Goal: Information Seeking & Learning: Learn about a topic

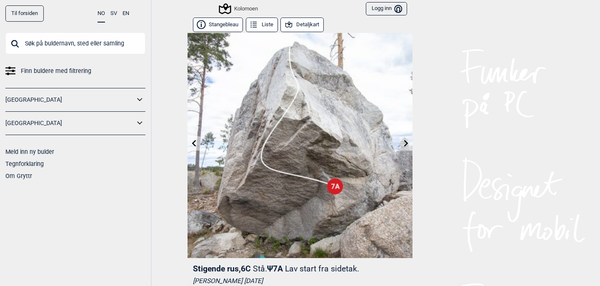
click at [192, 141] on icon at bounding box center [194, 143] width 7 height 7
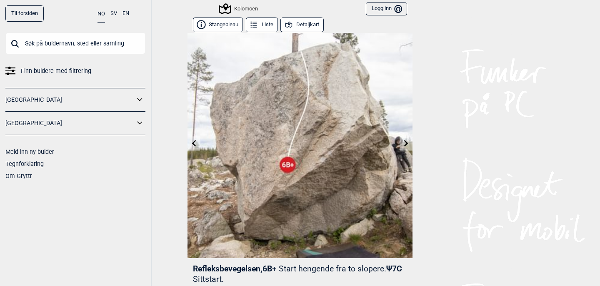
click at [192, 141] on icon at bounding box center [194, 143] width 7 height 7
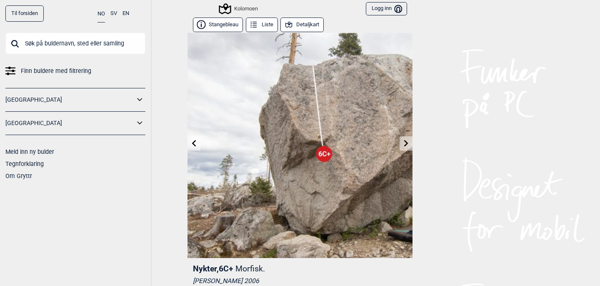
click at [193, 145] on icon at bounding box center [194, 143] width 7 height 7
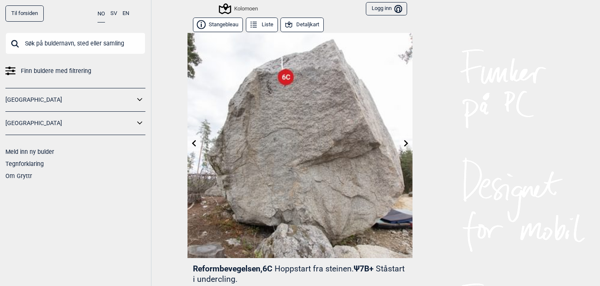
click at [193, 140] on icon at bounding box center [194, 143] width 7 height 7
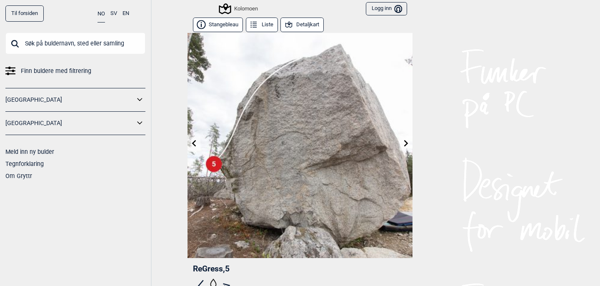
click at [110, 38] on input "text" at bounding box center [75, 44] width 140 height 22
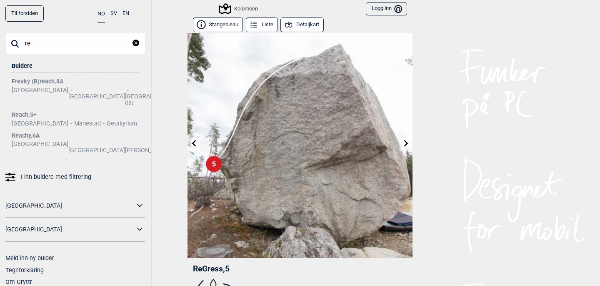
type input "r"
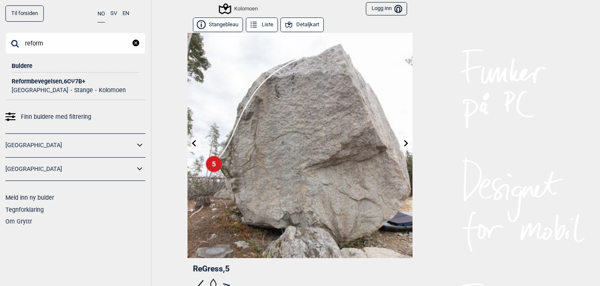
type input "reform"
click at [52, 85] on ul "Norge Stange Kolomoen" at bounding box center [76, 89] width 128 height 9
click at [54, 81] on div "Reformbevegelsen , 6C Ψ 7B+" at bounding box center [76, 81] width 128 height 6
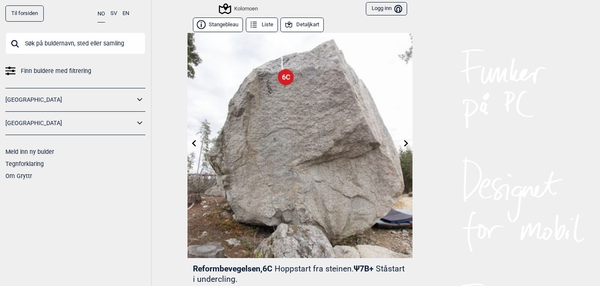
click at [79, 44] on input "text" at bounding box center [75, 44] width 140 height 22
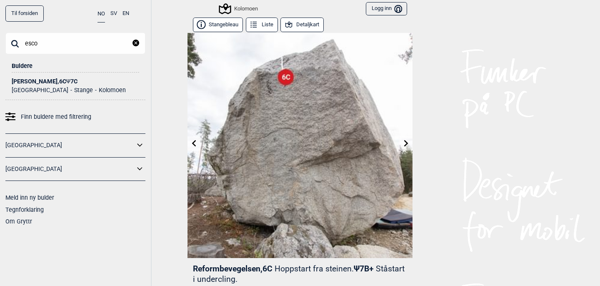
type input "esco"
click at [57, 82] on div "Escobar , 6C Ψ 7C" at bounding box center [76, 81] width 128 height 6
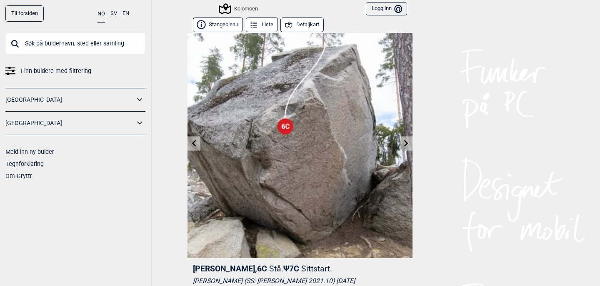
click at [114, 45] on input "text" at bounding box center [75, 44] width 140 height 22
type input "reach"
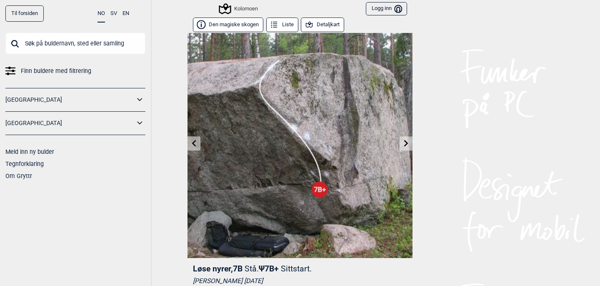
click at [325, 24] on button "Detaljkart" at bounding box center [322, 25] width 43 height 15
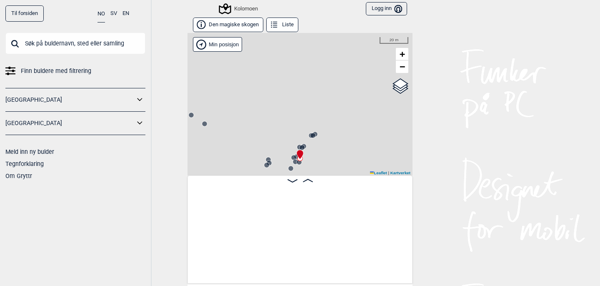
scroll to position [0, 10568]
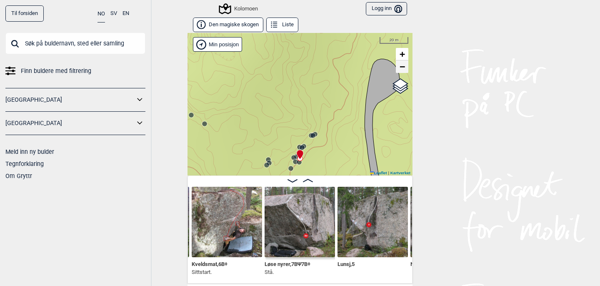
click at [403, 67] on span "−" at bounding box center [402, 66] width 5 height 10
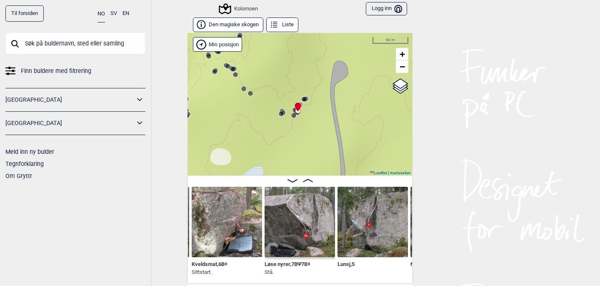
drag, startPoint x: 334, startPoint y: 100, endPoint x: 332, endPoint y: 44, distance: 55.9
click at [332, 44] on div "Kolomoen" at bounding box center [300, 104] width 225 height 143
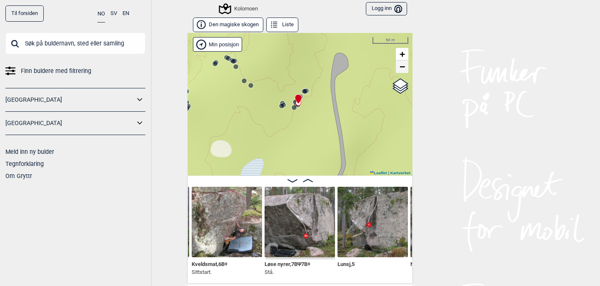
click at [404, 69] on span "−" at bounding box center [402, 66] width 5 height 10
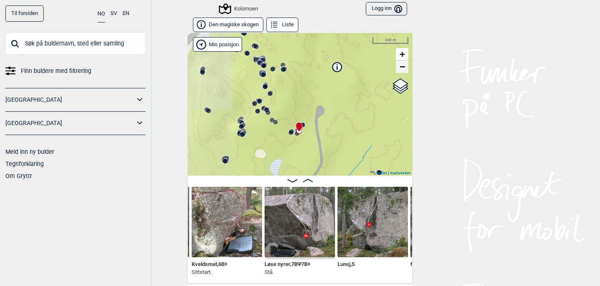
click at [404, 69] on span "−" at bounding box center [402, 66] width 5 height 10
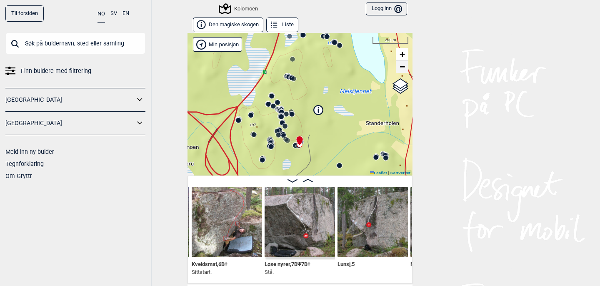
click at [404, 69] on span "−" at bounding box center [402, 66] width 5 height 10
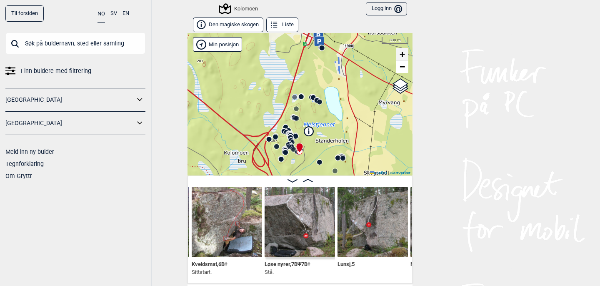
click at [404, 53] on span "+" at bounding box center [402, 54] width 5 height 10
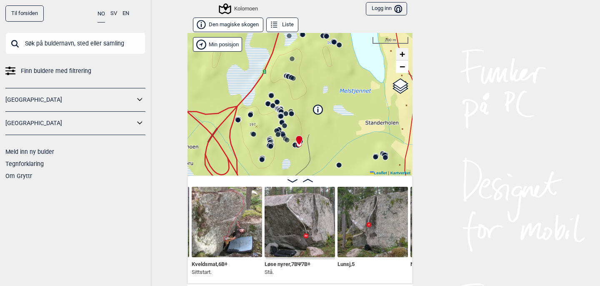
click at [404, 53] on span "+" at bounding box center [402, 54] width 5 height 10
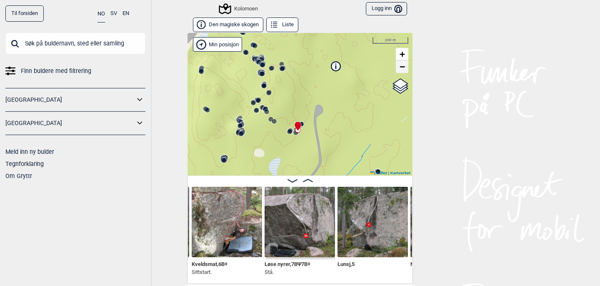
click at [405, 65] on span "−" at bounding box center [402, 66] width 5 height 10
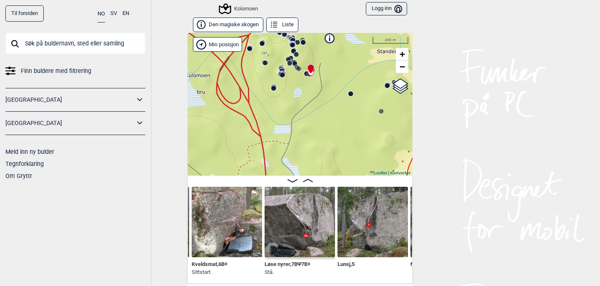
drag, startPoint x: 352, startPoint y: 119, endPoint x: 364, endPoint y: 48, distance: 72.2
click at [364, 48] on div "Kolomoen" at bounding box center [300, 104] width 225 height 143
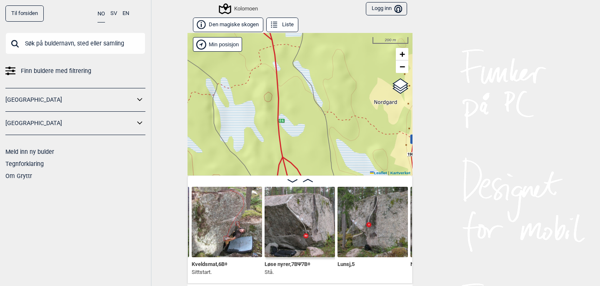
drag, startPoint x: 315, startPoint y: 137, endPoint x: 326, endPoint y: 40, distance: 97.4
click at [326, 40] on div "Kolomoen" at bounding box center [300, 104] width 225 height 143
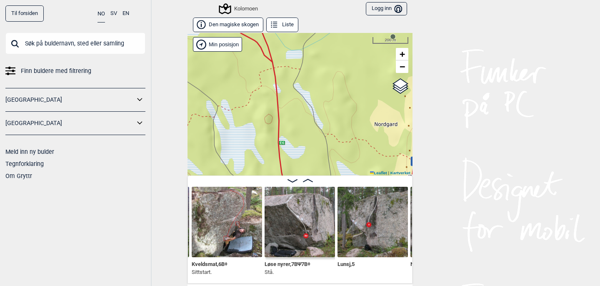
drag, startPoint x: 359, startPoint y: 118, endPoint x: 359, endPoint y: 140, distance: 22.1
click at [359, 140] on div "Kolomoen" at bounding box center [300, 104] width 225 height 143
click at [77, 43] on input "text" at bounding box center [75, 44] width 140 height 22
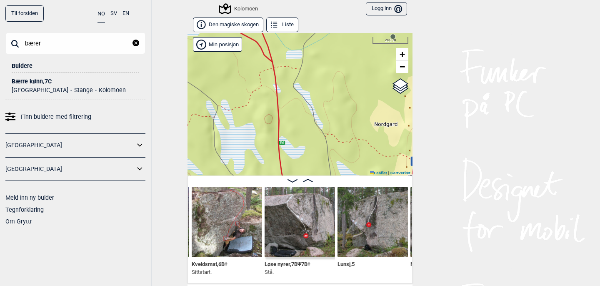
type input "bærer"
drag, startPoint x: 77, startPoint y: 43, endPoint x: 39, endPoint y: 81, distance: 53.9
click at [39, 81] on div "Bærre kønn , 7C" at bounding box center [76, 81] width 128 height 6
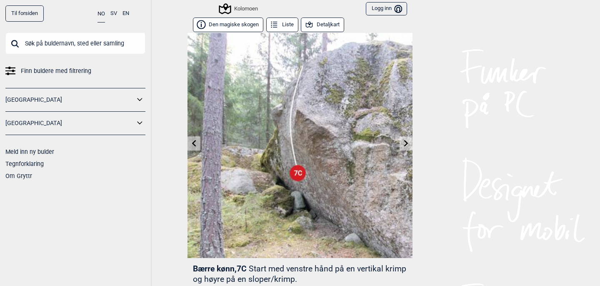
click at [327, 24] on button "Detaljkart" at bounding box center [322, 25] width 43 height 15
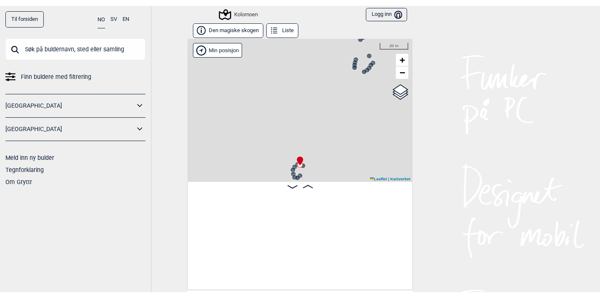
scroll to position [0, 1691]
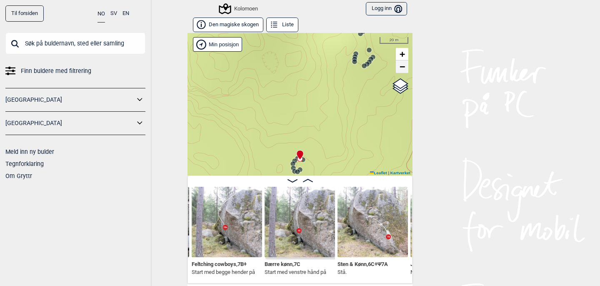
click at [404, 68] on span "−" at bounding box center [402, 66] width 5 height 10
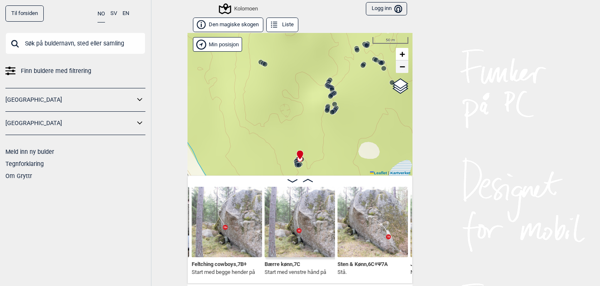
click at [404, 68] on span "−" at bounding box center [402, 66] width 5 height 10
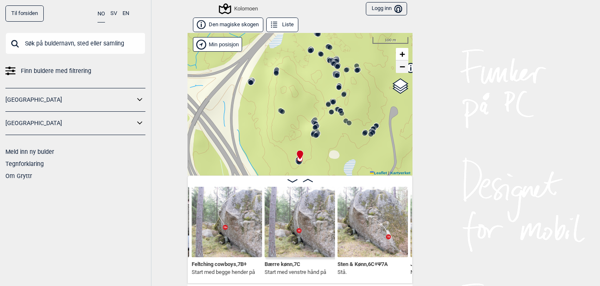
click at [404, 68] on span "−" at bounding box center [402, 66] width 5 height 10
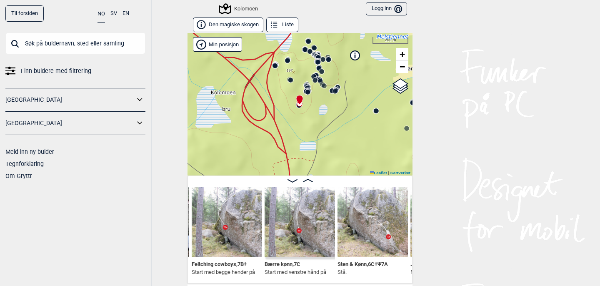
drag, startPoint x: 360, startPoint y: 136, endPoint x: 360, endPoint y: 81, distance: 55.0
click at [360, 81] on div "Kolomoen" at bounding box center [300, 104] width 225 height 143
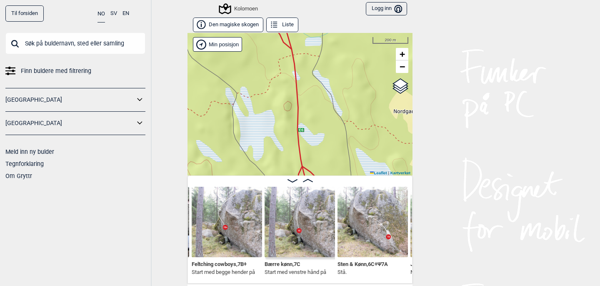
drag, startPoint x: 357, startPoint y: 130, endPoint x: 363, endPoint y: 26, distance: 104.8
click at [363, 26] on div "Den magiske skogen Liste Kolomoen" at bounding box center [300, 151] width 225 height 266
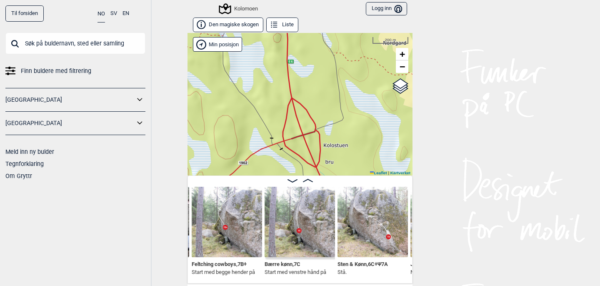
drag, startPoint x: 369, startPoint y: 133, endPoint x: 358, endPoint y: 65, distance: 69.2
click at [358, 65] on div "Kolomoen" at bounding box center [300, 104] width 225 height 143
click at [402, 55] on span "+" at bounding box center [402, 54] width 5 height 10
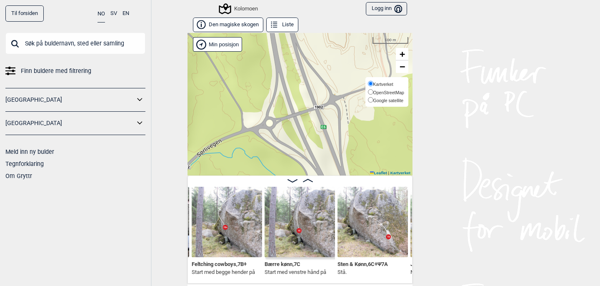
click at [369, 97] on input "Google satellite" at bounding box center [370, 99] width 5 height 5
radio input "true"
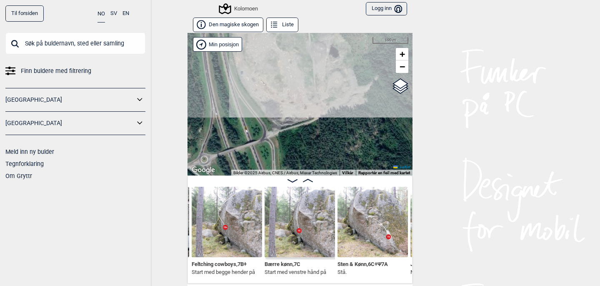
drag, startPoint x: 373, startPoint y: 116, endPoint x: 307, endPoint y: 152, distance: 75.2
click at [307, 152] on div "Kolomoen" at bounding box center [300, 104] width 225 height 143
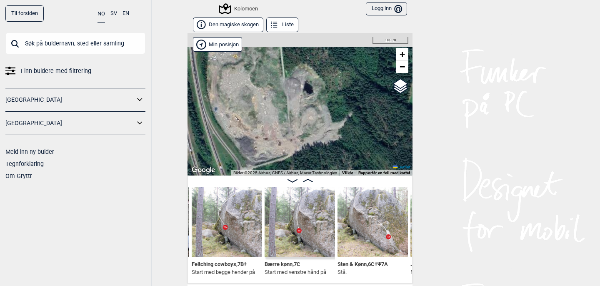
drag, startPoint x: 357, startPoint y: 110, endPoint x: 324, endPoint y: 163, distance: 62.1
click at [324, 163] on div "Kolomoen" at bounding box center [300, 104] width 225 height 143
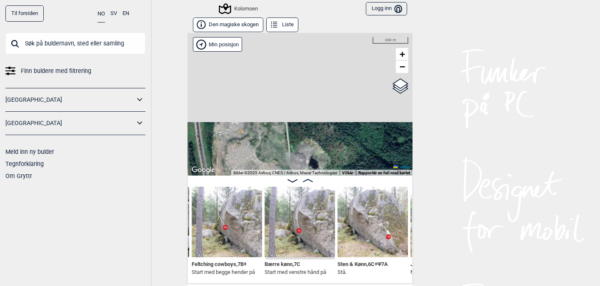
drag, startPoint x: 331, startPoint y: 89, endPoint x: 344, endPoint y: 148, distance: 60.7
click at [344, 148] on div "Kolomoen" at bounding box center [300, 104] width 225 height 143
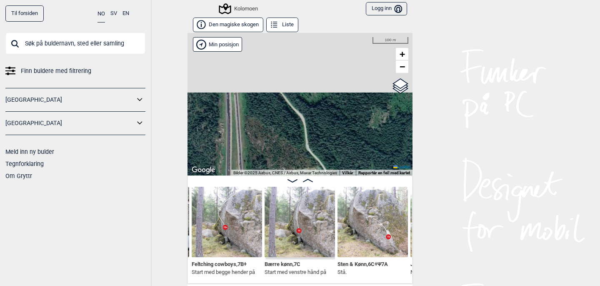
drag, startPoint x: 318, startPoint y: 82, endPoint x: 381, endPoint y: 181, distance: 116.9
click at [381, 181] on div "Den magiske skogen Liste Kolomoen" at bounding box center [300, 151] width 225 height 266
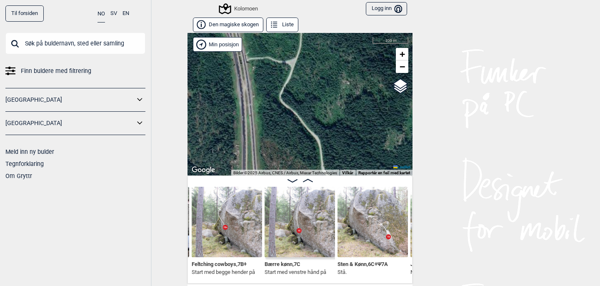
drag, startPoint x: 336, startPoint y: 84, endPoint x: 357, endPoint y: 185, distance: 103.3
click at [357, 185] on div "Den magiske skogen Liste Kolomoen" at bounding box center [300, 151] width 225 height 266
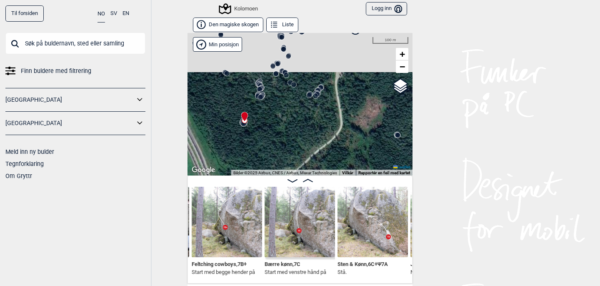
drag, startPoint x: 367, startPoint y: 93, endPoint x: 326, endPoint y: 164, distance: 81.2
click at [326, 164] on div "Kolomoen" at bounding box center [300, 104] width 225 height 143
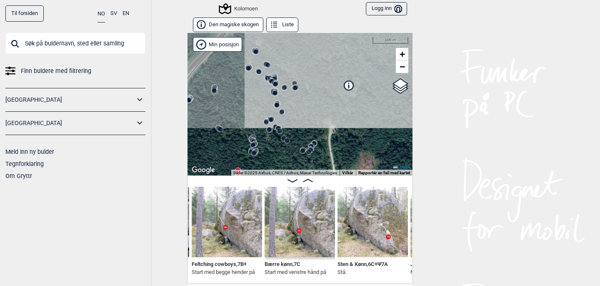
drag, startPoint x: 354, startPoint y: 85, endPoint x: 347, endPoint y: 139, distance: 54.2
click at [347, 140] on div "Kolomoen" at bounding box center [300, 104] width 225 height 143
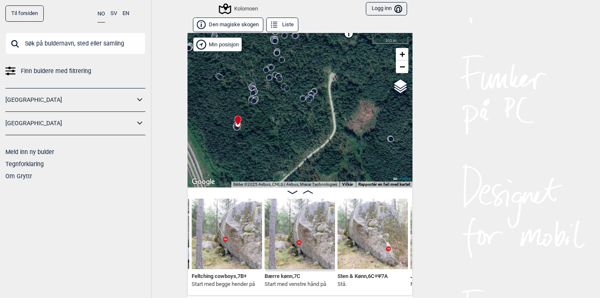
click at [234, 226] on img at bounding box center [227, 233] width 70 height 70
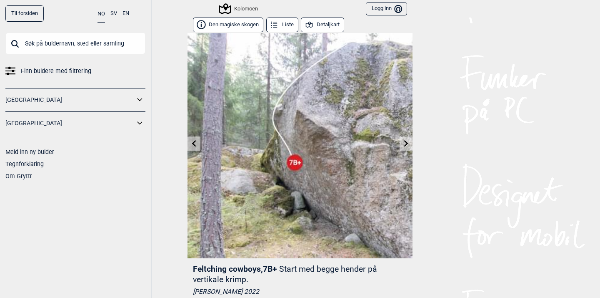
click at [406, 143] on icon at bounding box center [406, 143] width 4 height 7
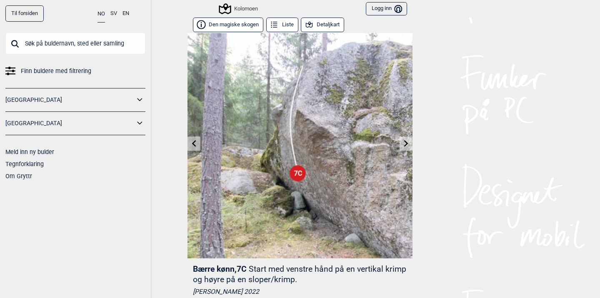
click at [406, 143] on icon at bounding box center [406, 143] width 4 height 7
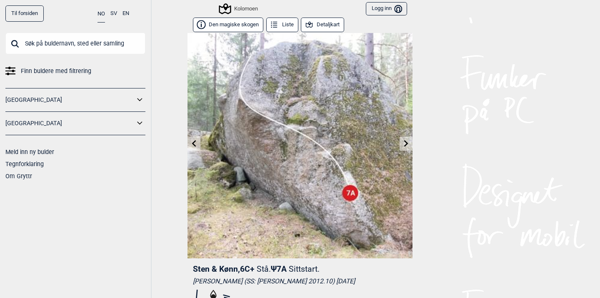
click at [325, 26] on button "Detaljkart" at bounding box center [322, 25] width 43 height 15
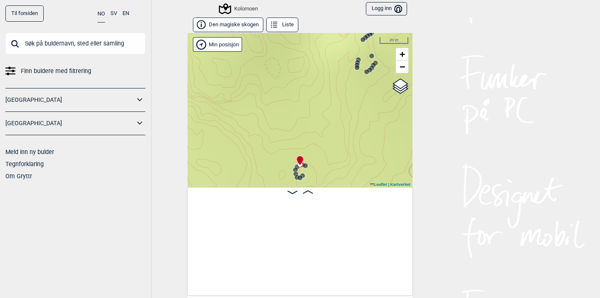
scroll to position [0, 1761]
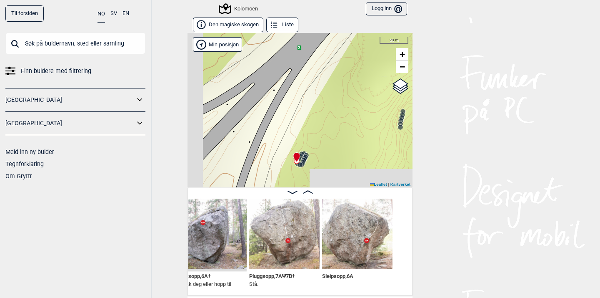
scroll to position [0, 828]
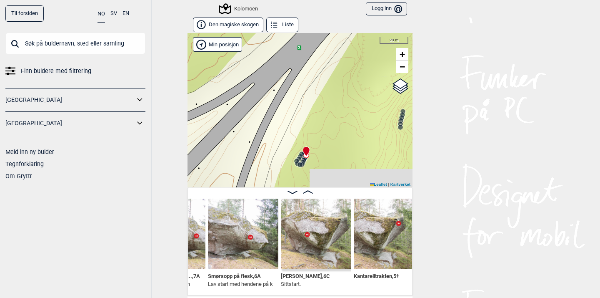
scroll to position [0, 392]
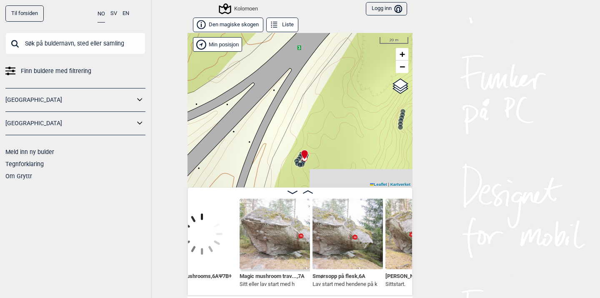
scroll to position [0, 303]
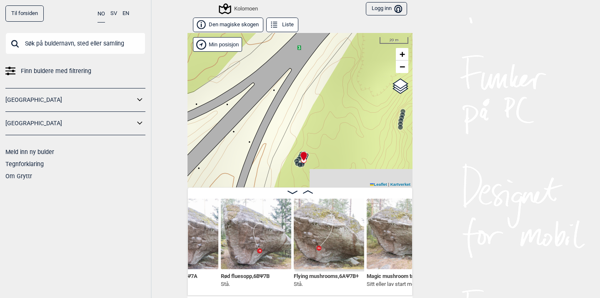
scroll to position [0, 182]
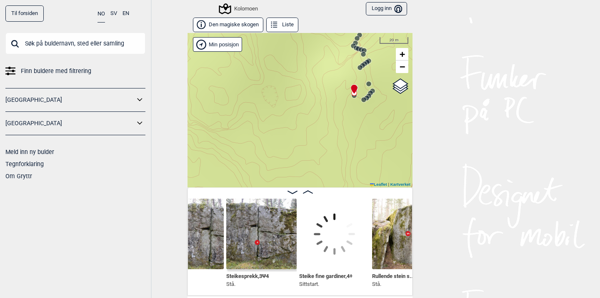
scroll to position [0, 2515]
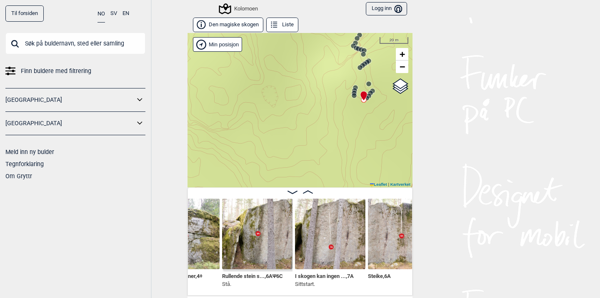
scroll to position [0, 2665]
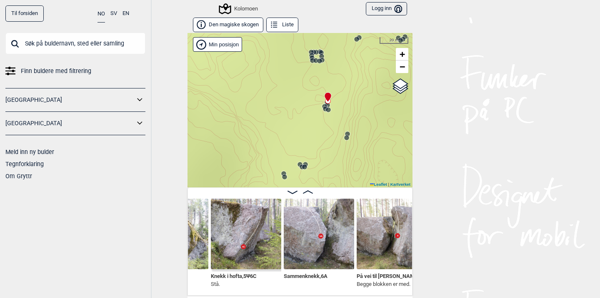
scroll to position [0, 5300]
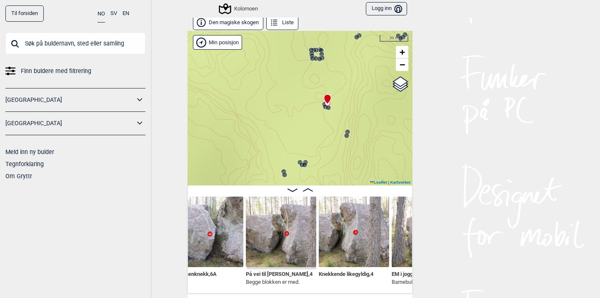
scroll to position [3, 0]
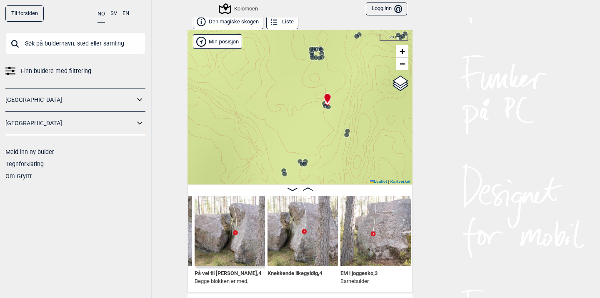
scroll to position [0, 5463]
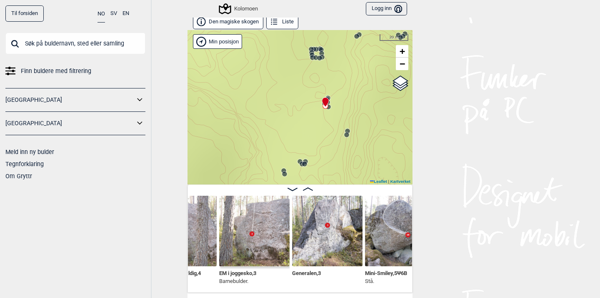
scroll to position [0, 5586]
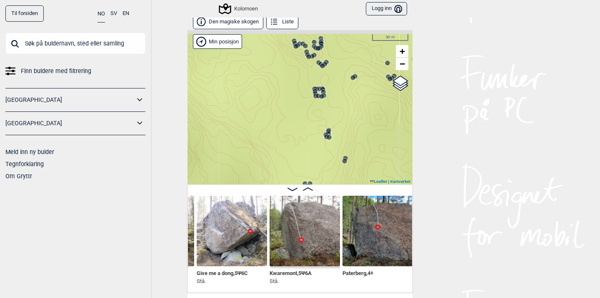
scroll to position [0, 5837]
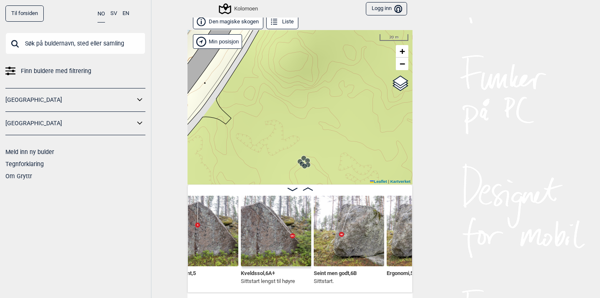
scroll to position [0, 6948]
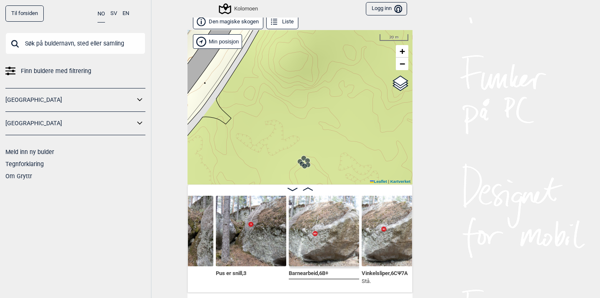
scroll to position [0, 7890]
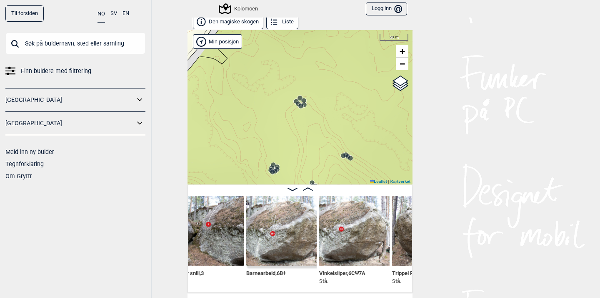
drag, startPoint x: 340, startPoint y: 118, endPoint x: 339, endPoint y: 37, distance: 80.5
click at [338, 43] on div "Kolomoen" at bounding box center [300, 107] width 225 height 154
click at [404, 63] on span "−" at bounding box center [402, 63] width 5 height 10
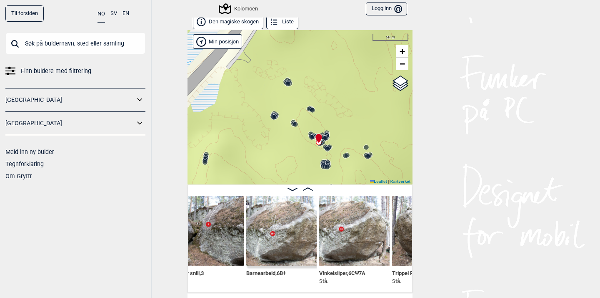
drag, startPoint x: 369, startPoint y: 110, endPoint x: 351, endPoint y: 56, distance: 56.8
click at [351, 56] on div "Kolomoen" at bounding box center [300, 107] width 225 height 154
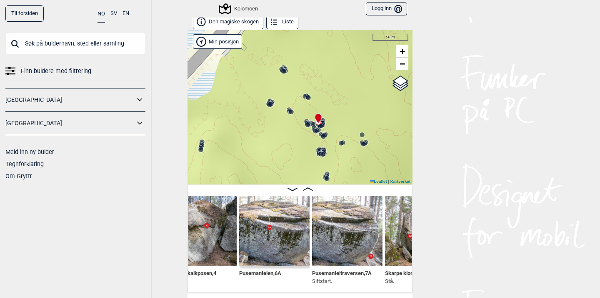
scroll to position [0, 8190]
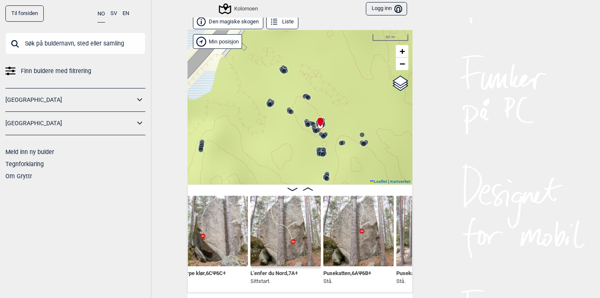
scroll to position [0, 8399]
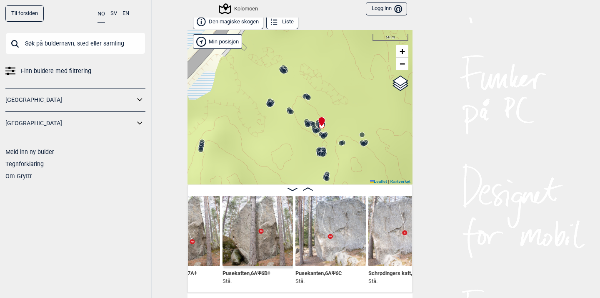
scroll to position [0, 8498]
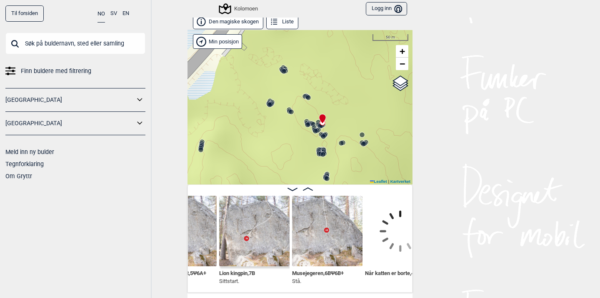
scroll to position [0, 8720]
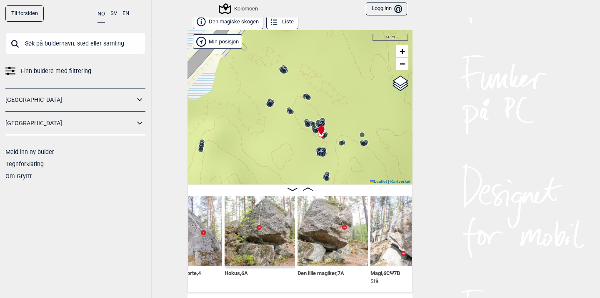
scroll to position [0, 8933]
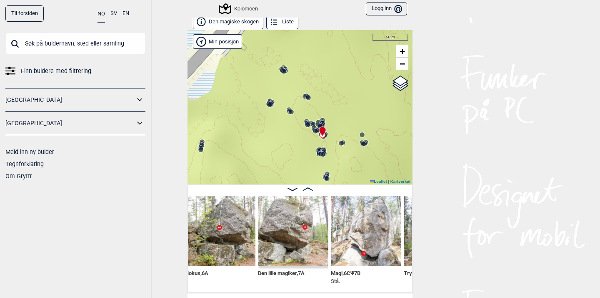
scroll to position [0, 8973]
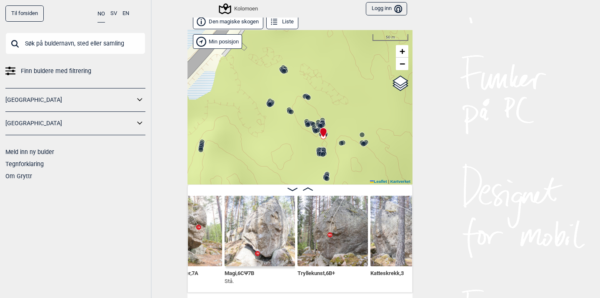
scroll to position [0, 9081]
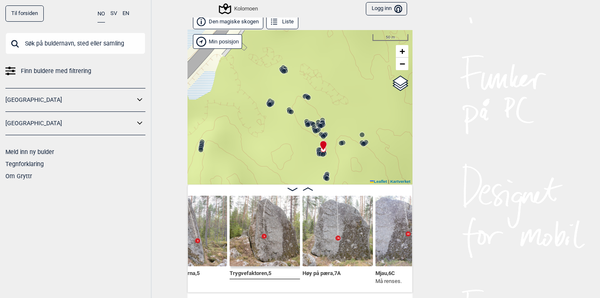
scroll to position [0, 9455]
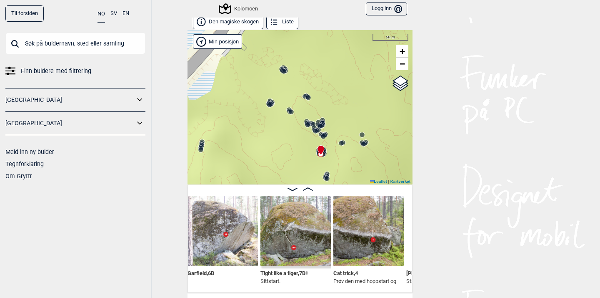
scroll to position [0, 9919]
click at [288, 233] on img at bounding box center [295, 231] width 70 height 70
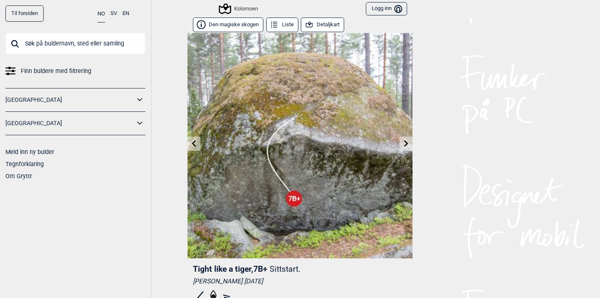
click at [321, 25] on button "Detaljkart" at bounding box center [322, 25] width 43 height 15
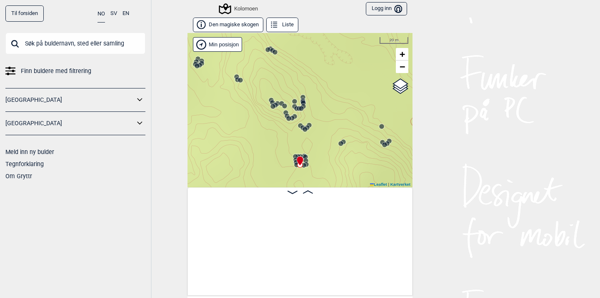
scroll to position [0, 9582]
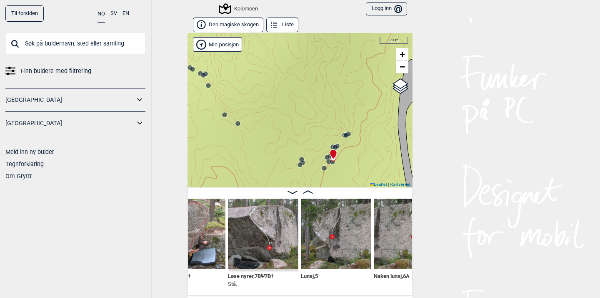
scroll to position [0, 10659]
